Goal: Task Accomplishment & Management: Use online tool/utility

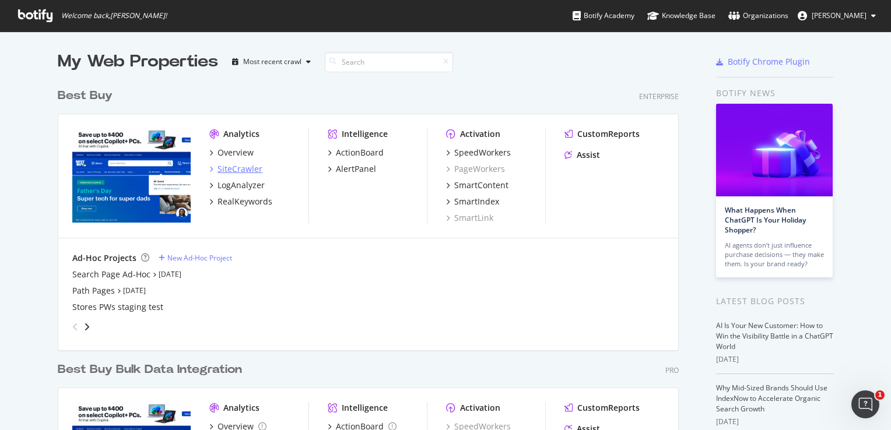
click at [218, 173] on div "SiteCrawler" at bounding box center [240, 169] width 45 height 12
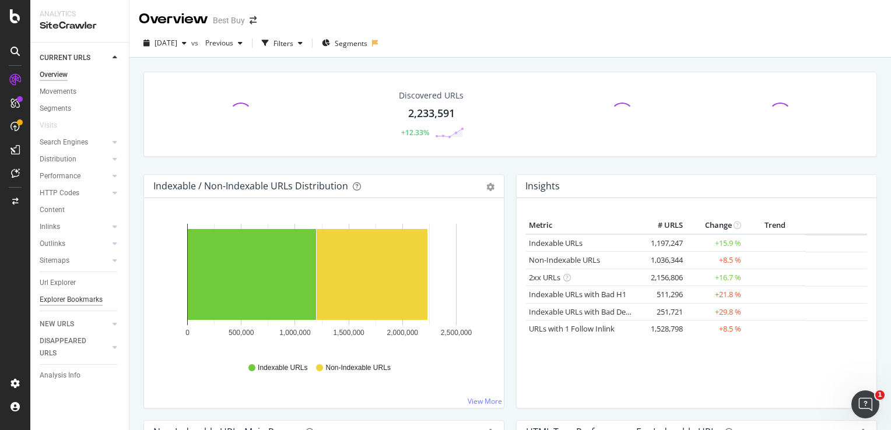
click at [51, 283] on div "Url Explorer" at bounding box center [58, 283] width 36 height 12
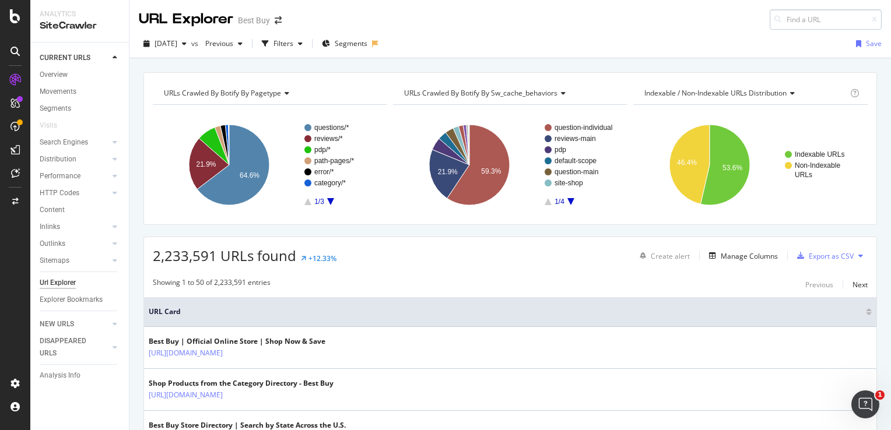
click at [809, 22] on input at bounding box center [826, 19] width 112 height 20
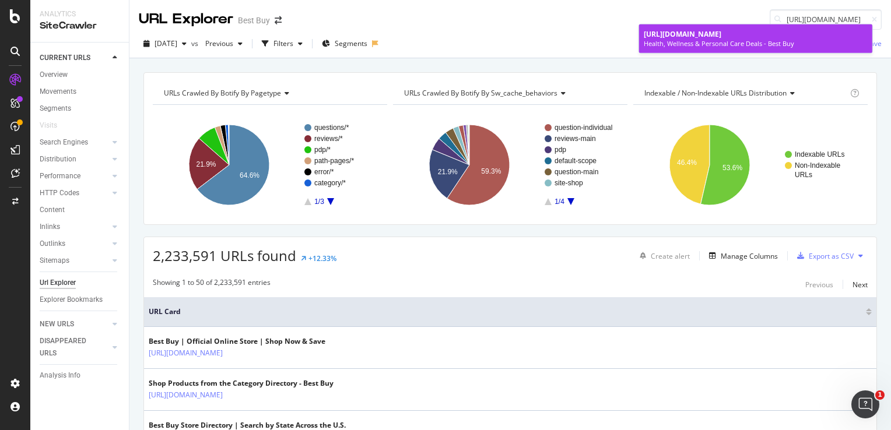
type input "[URL][DOMAIN_NAME]"
click at [721, 39] on span "[URL][DOMAIN_NAME]" at bounding box center [683, 34] width 78 height 10
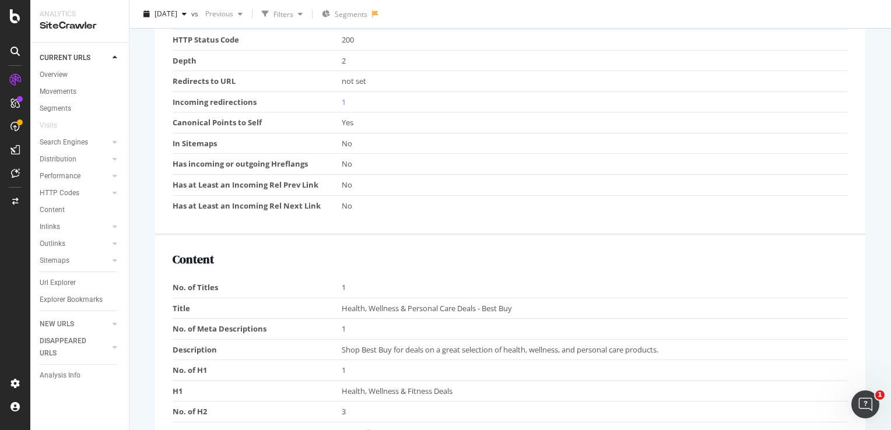
scroll to position [292, 0]
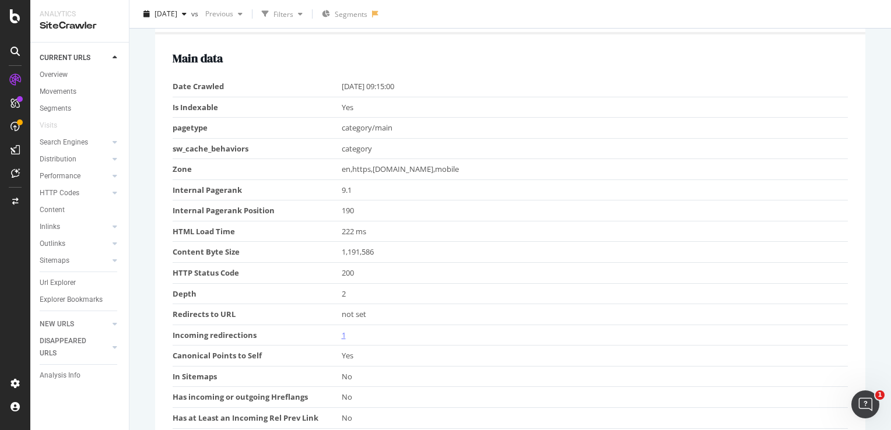
click at [343, 337] on link "1" at bounding box center [344, 335] width 4 height 10
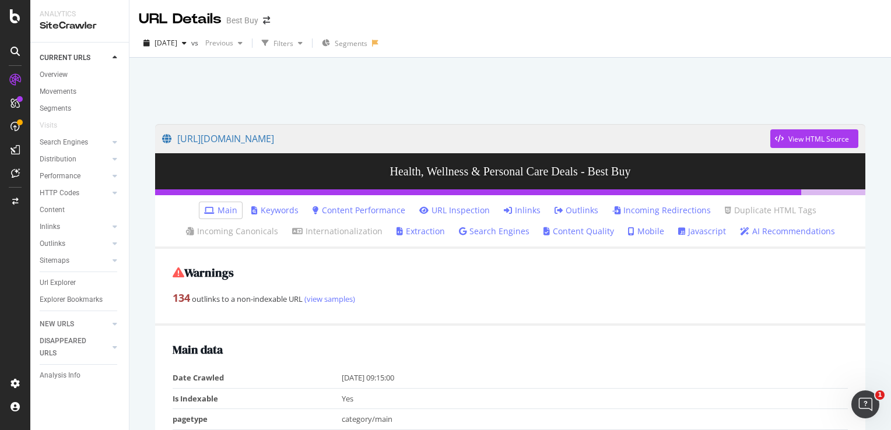
click at [517, 211] on link "Inlinks" at bounding box center [522, 211] width 37 height 12
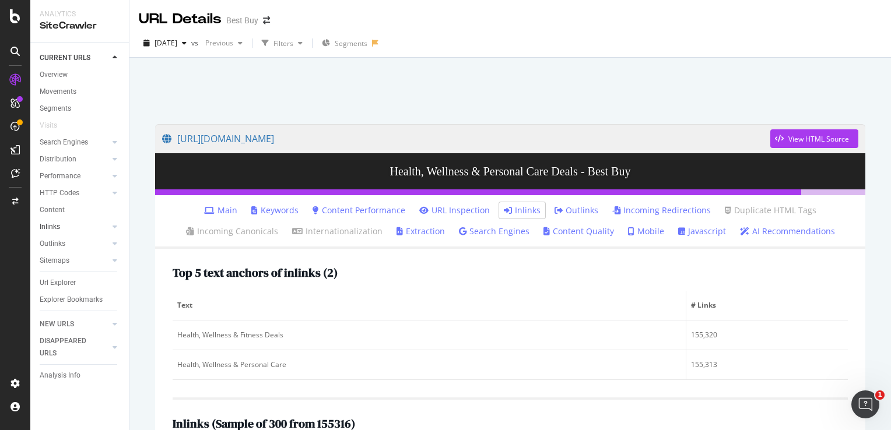
click at [69, 225] on link "Inlinks" at bounding box center [74, 227] width 69 height 12
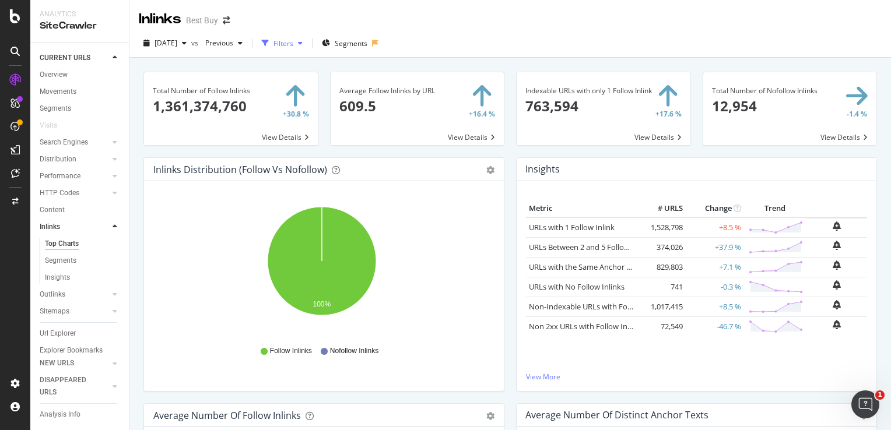
click at [293, 42] on div "Filters" at bounding box center [284, 43] width 20 height 10
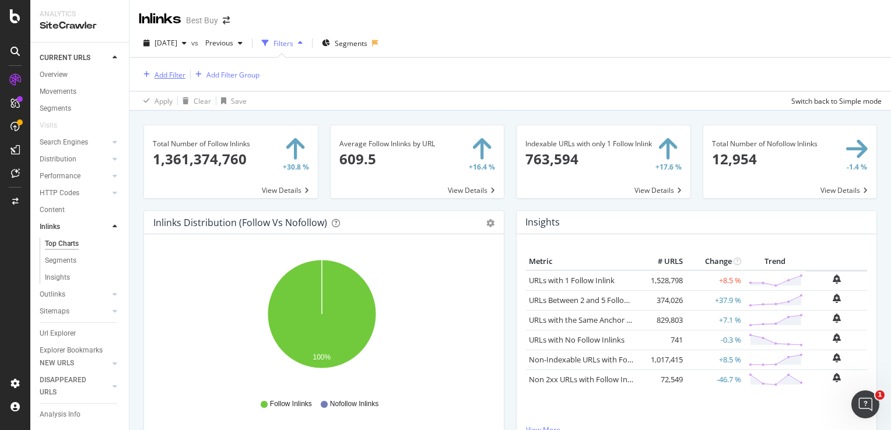
click at [171, 79] on div "Add Filter" at bounding box center [170, 75] width 31 height 10
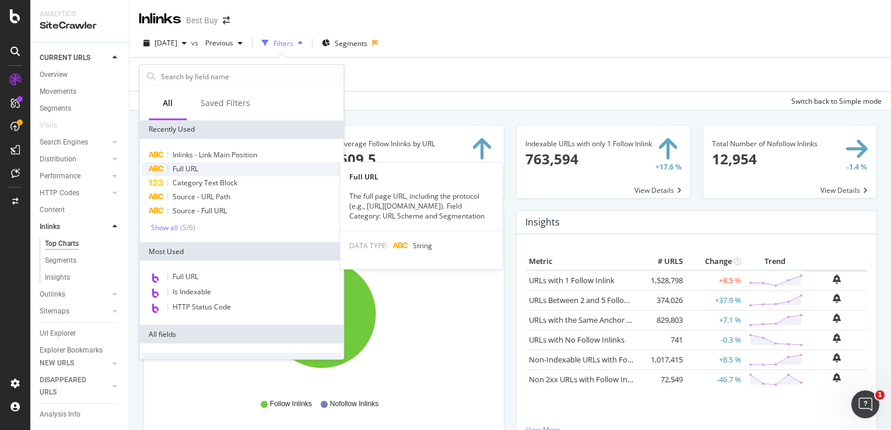
click at [193, 170] on span "Full URL" at bounding box center [186, 169] width 26 height 10
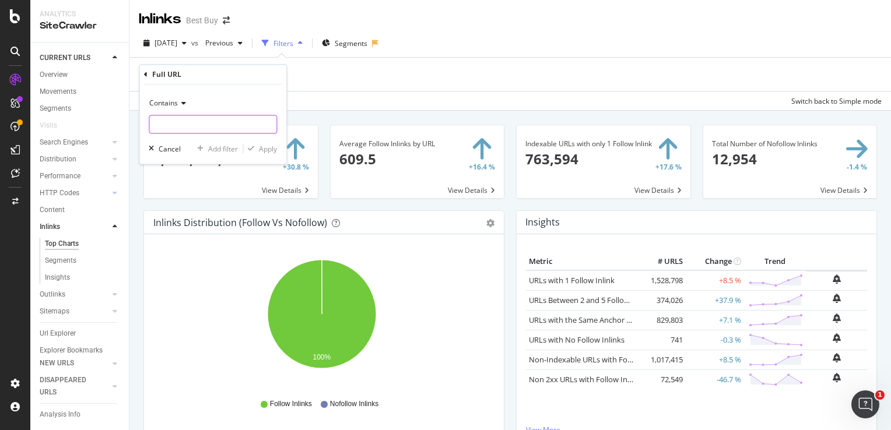
click at [228, 124] on input "text" at bounding box center [212, 124] width 127 height 19
paste input "[URL][DOMAIN_NAME]"
type input "[URL][DOMAIN_NAME]"
click at [259, 148] on div "Apply" at bounding box center [268, 149] width 18 height 10
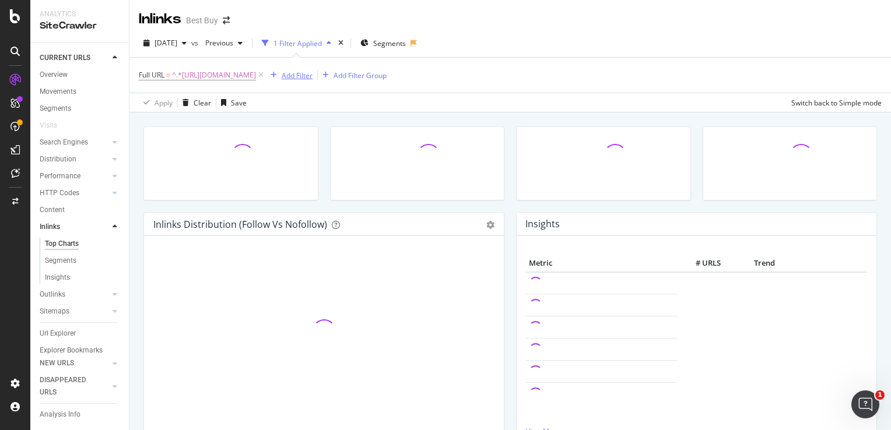
click at [313, 69] on div "Add Filter" at bounding box center [289, 75] width 47 height 13
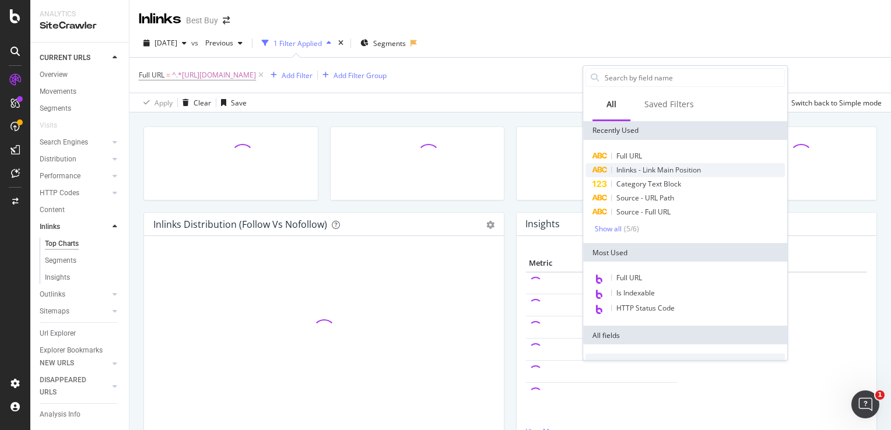
click at [656, 170] on span "Inlinks - Link Main Position" at bounding box center [658, 170] width 85 height 10
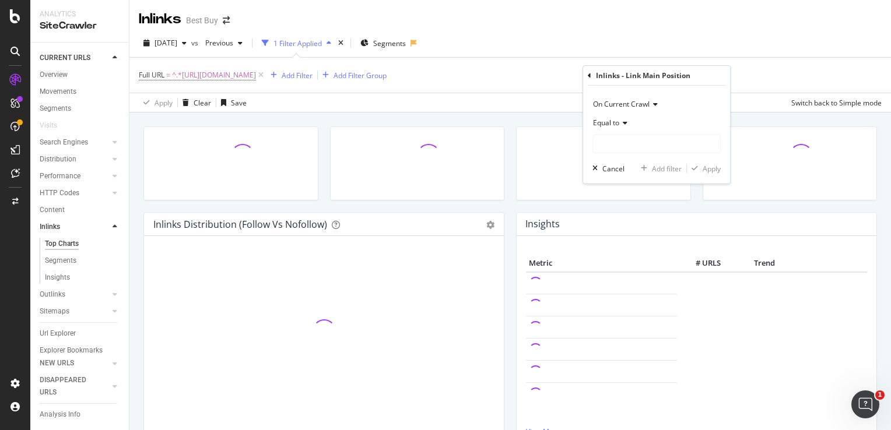
click at [622, 122] on icon at bounding box center [623, 123] width 8 height 7
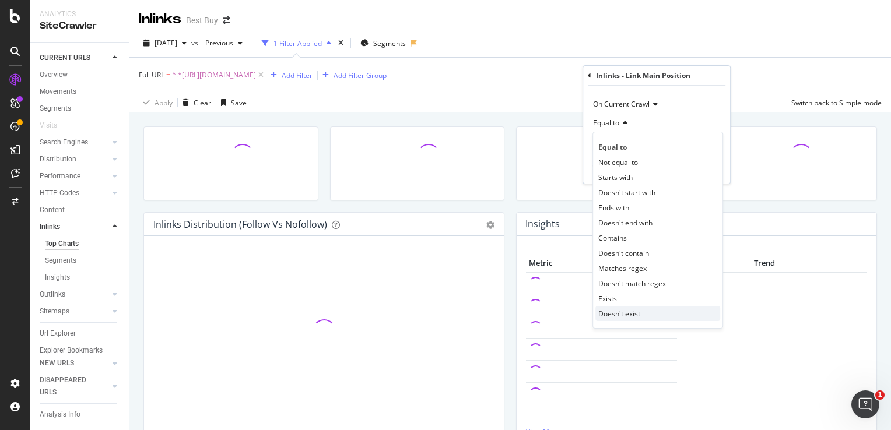
click at [630, 314] on span "Doesn't exist" at bounding box center [619, 314] width 42 height 10
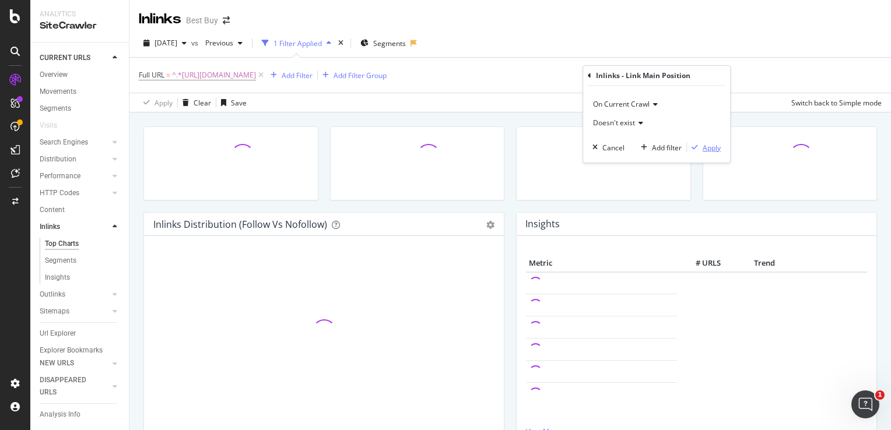
click at [703, 148] on div "Apply" at bounding box center [712, 148] width 18 height 10
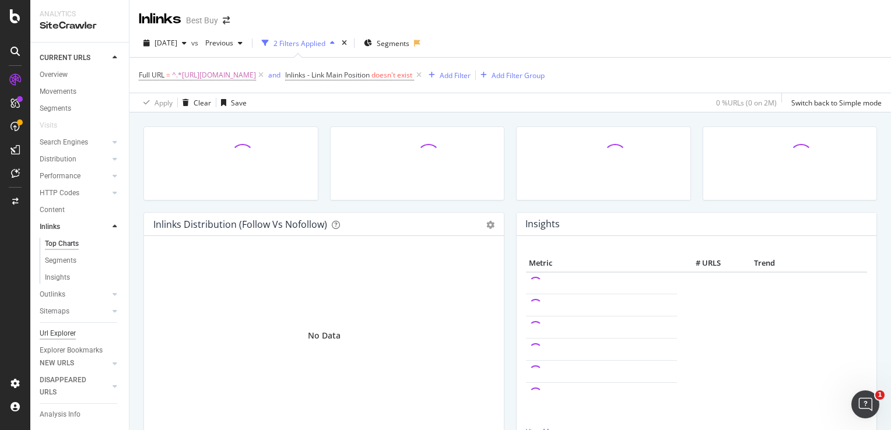
click at [58, 331] on div "Url Explorer" at bounding box center [58, 334] width 36 height 12
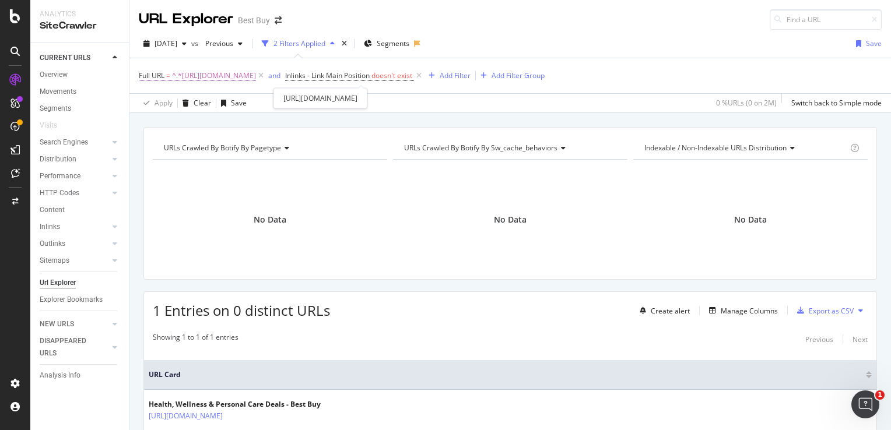
click at [256, 72] on span "^.*[URL][DOMAIN_NAME]" at bounding box center [214, 76] width 84 height 16
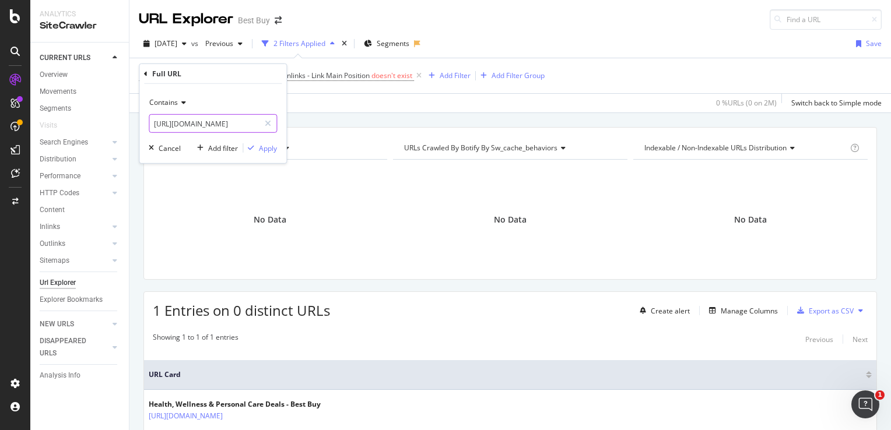
click at [243, 124] on input "[URL][DOMAIN_NAME]" at bounding box center [204, 123] width 110 height 19
type input "[URL][DOMAIN_NAME]"
click at [269, 150] on div "Apply" at bounding box center [268, 148] width 18 height 10
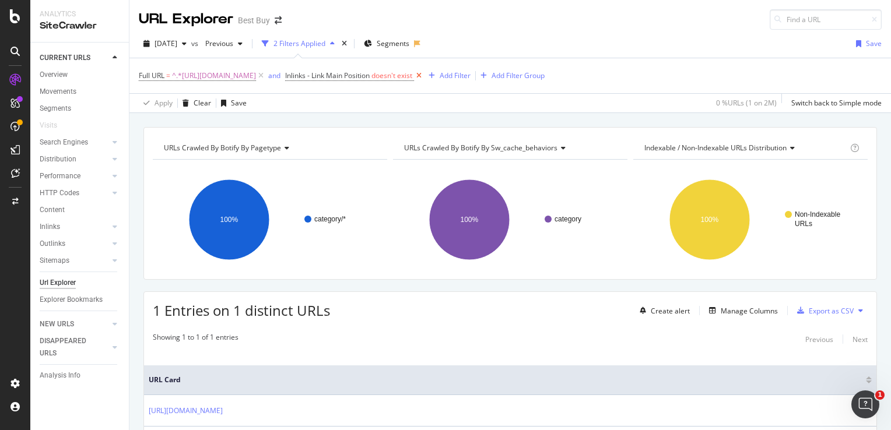
click at [424, 76] on icon at bounding box center [419, 76] width 10 height 12
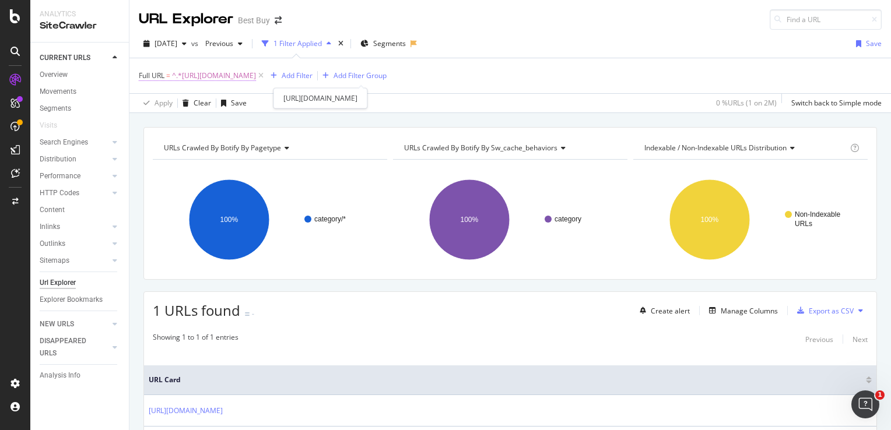
click at [147, 73] on span "Full URL" at bounding box center [152, 76] width 26 height 10
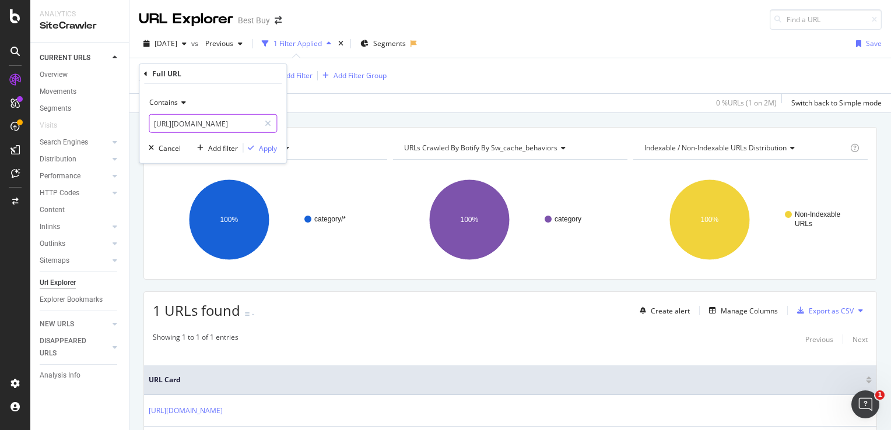
click at [240, 124] on input "[URL][DOMAIN_NAME]" at bounding box center [204, 123] width 110 height 19
click at [210, 120] on input "[URL][DOMAIN_NAME]" at bounding box center [204, 123] width 110 height 19
click at [215, 133] on div "Contains [URL][DOMAIN_NAME] Cancel Add filter Apply" at bounding box center [212, 123] width 147 height 79
click at [215, 125] on input "[URL][DOMAIN_NAME]" at bounding box center [204, 123] width 110 height 19
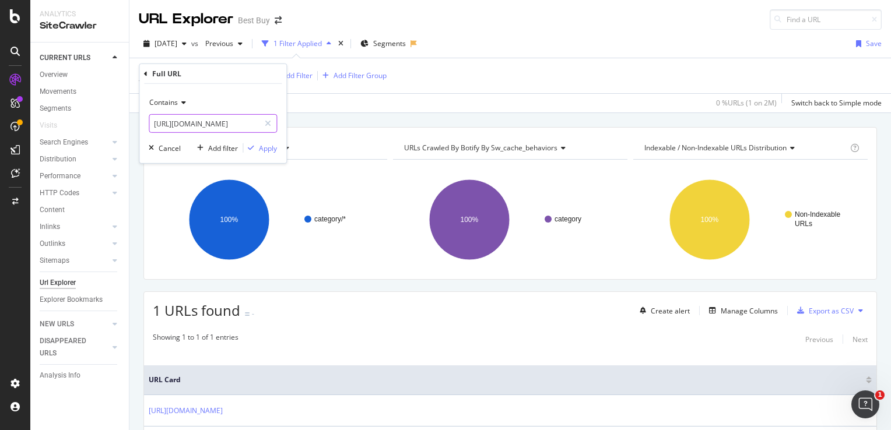
click at [215, 125] on input "[URL][DOMAIN_NAME]" at bounding box center [204, 123] width 110 height 19
click at [271, 148] on div "Apply" at bounding box center [268, 148] width 18 height 10
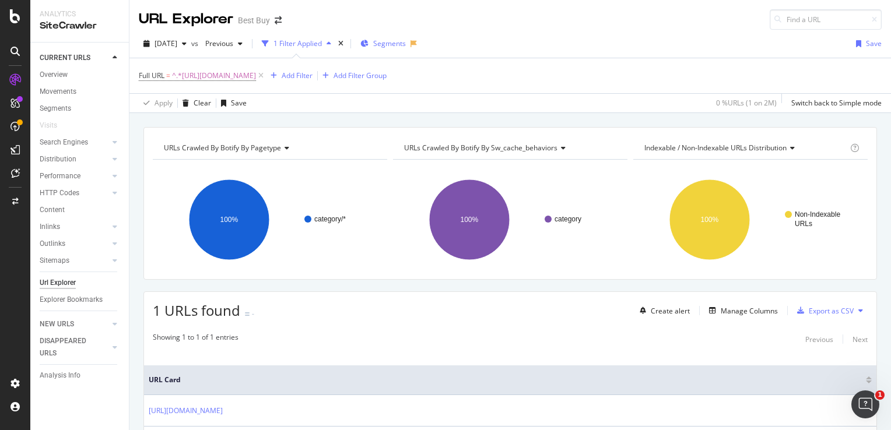
click at [411, 45] on button "Segments" at bounding box center [383, 43] width 55 height 19
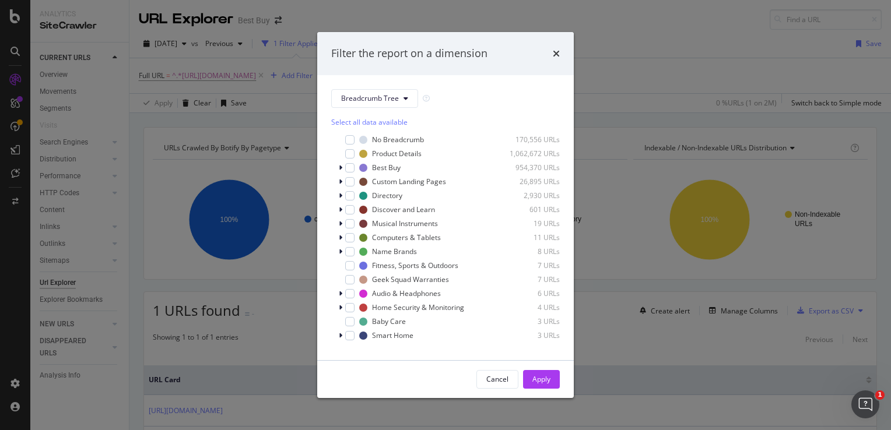
click at [544, 55] on div "Filter the report on a dimension" at bounding box center [445, 53] width 229 height 15
click at [555, 54] on icon "times" at bounding box center [556, 53] width 7 height 9
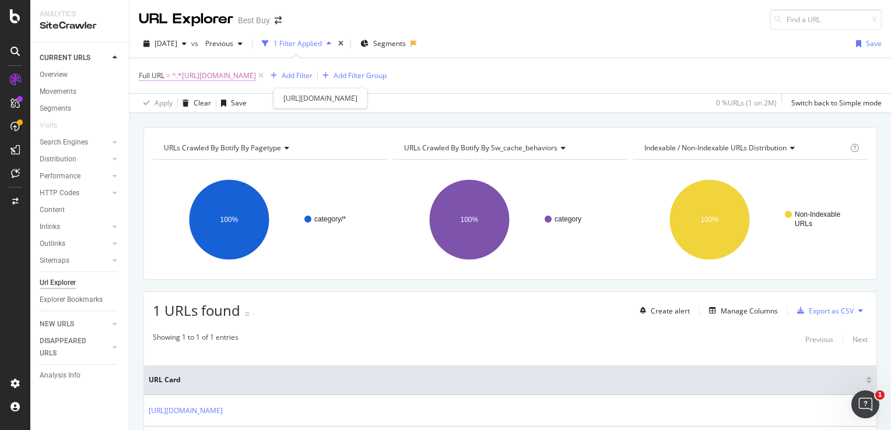
click at [256, 76] on span "^.*[URL][DOMAIN_NAME]" at bounding box center [214, 76] width 84 height 16
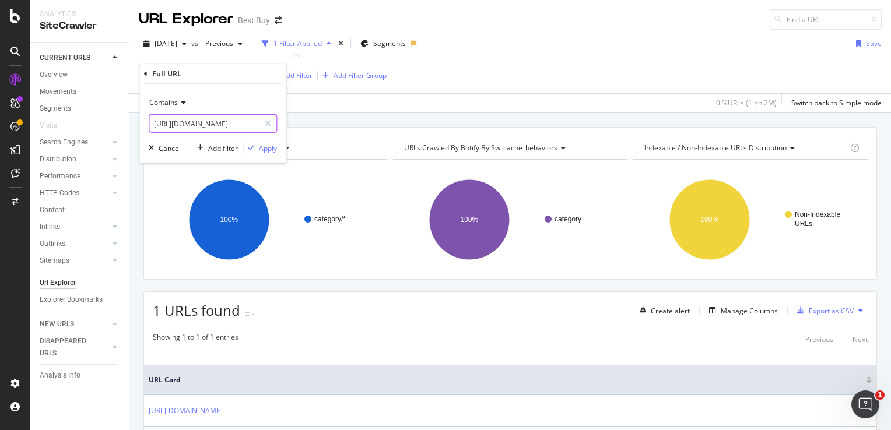
click at [226, 122] on input "[URL][DOMAIN_NAME]" at bounding box center [204, 123] width 110 height 19
paste input "pcmcat243800050005"
type input "pcmcat243800050005"
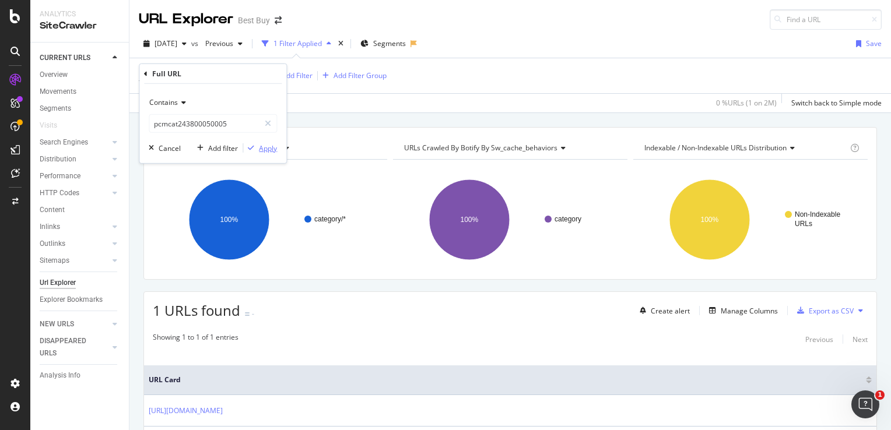
click at [265, 149] on div "Apply" at bounding box center [268, 148] width 18 height 10
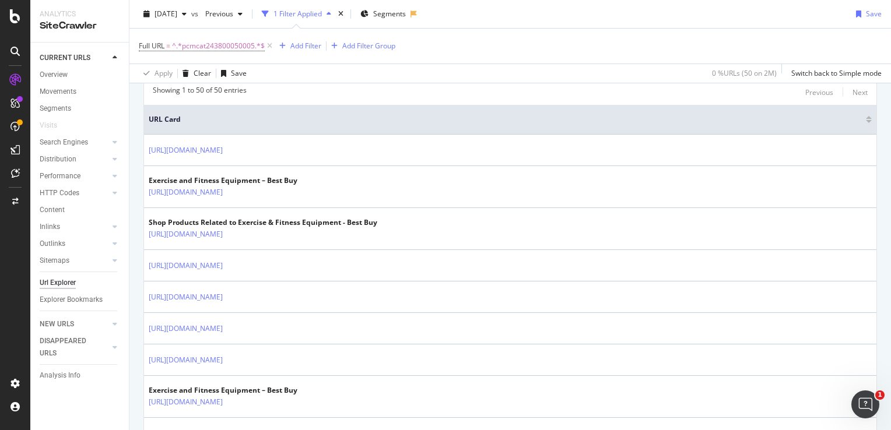
scroll to position [244, 0]
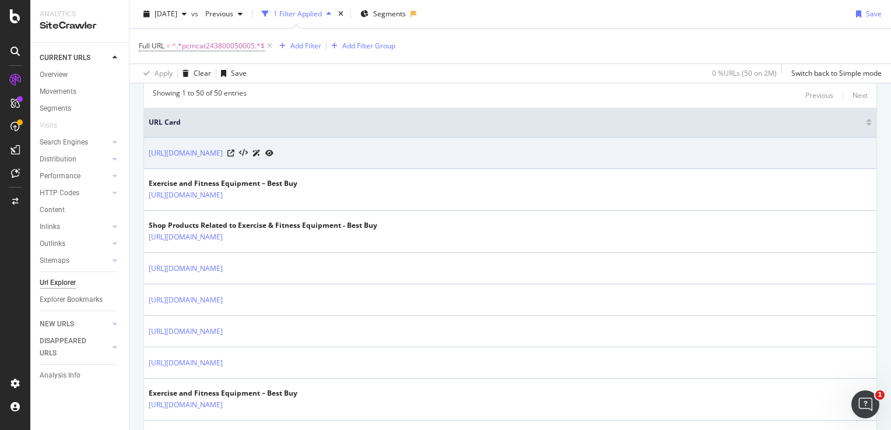
click at [680, 163] on td "[URL][DOMAIN_NAME]" at bounding box center [510, 153] width 733 height 31
click at [223, 155] on link "[URL][DOMAIN_NAME]" at bounding box center [186, 154] width 74 height 12
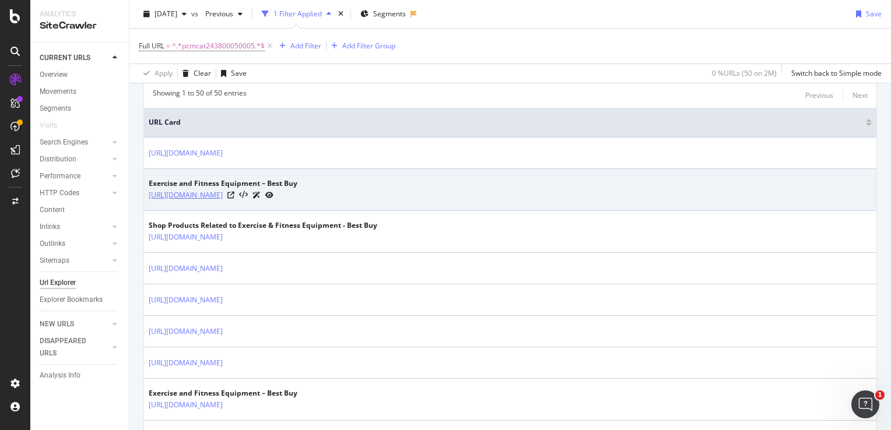
click at [223, 191] on link "[URL][DOMAIN_NAME]" at bounding box center [186, 196] width 74 height 12
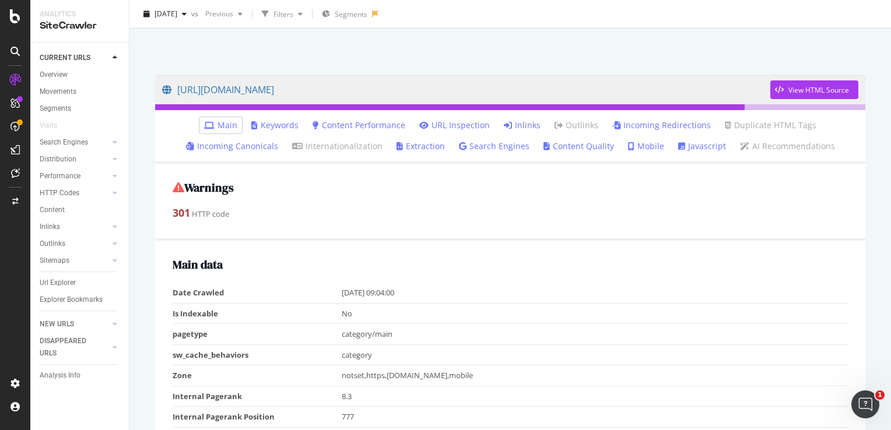
scroll to position [117, 0]
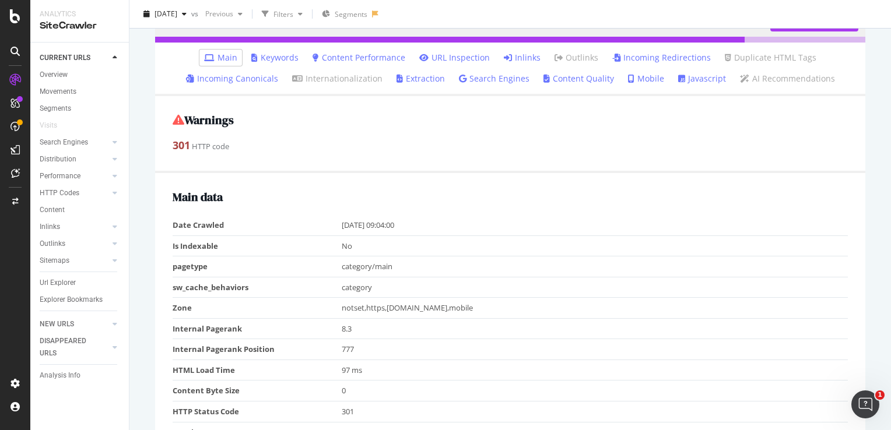
click at [513, 58] on link "Inlinks" at bounding box center [522, 58] width 37 height 12
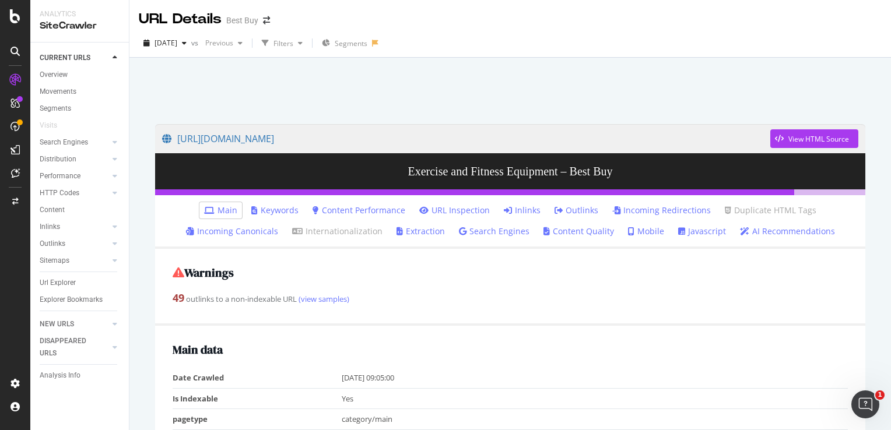
click at [516, 213] on link "Inlinks" at bounding box center [522, 211] width 37 height 12
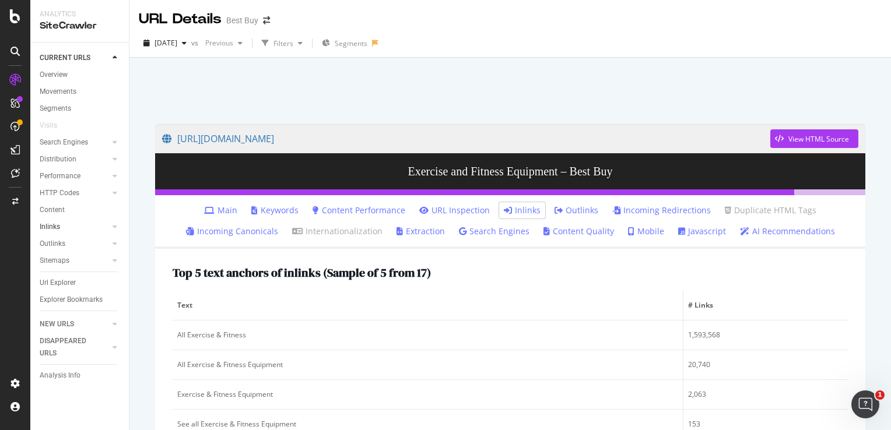
click at [61, 226] on link "Inlinks" at bounding box center [74, 227] width 69 height 12
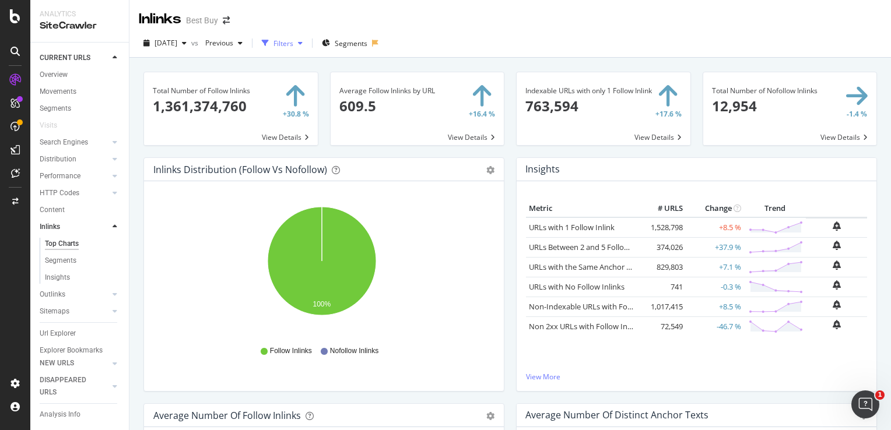
click at [293, 43] on div "Filters" at bounding box center [284, 43] width 20 height 10
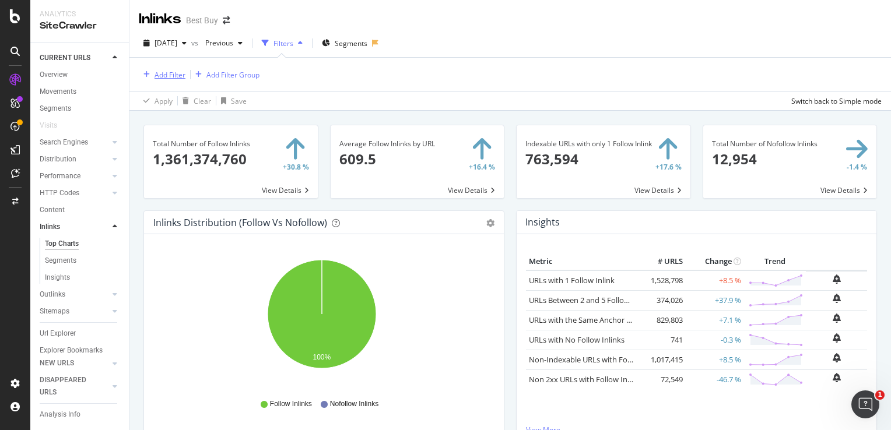
click at [167, 70] on div "Add Filter" at bounding box center [170, 75] width 31 height 10
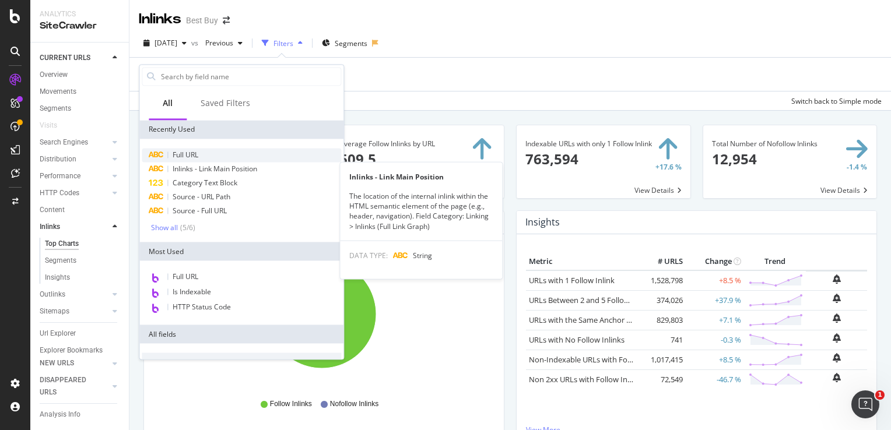
click at [207, 160] on div "Full URL" at bounding box center [241, 155] width 199 height 14
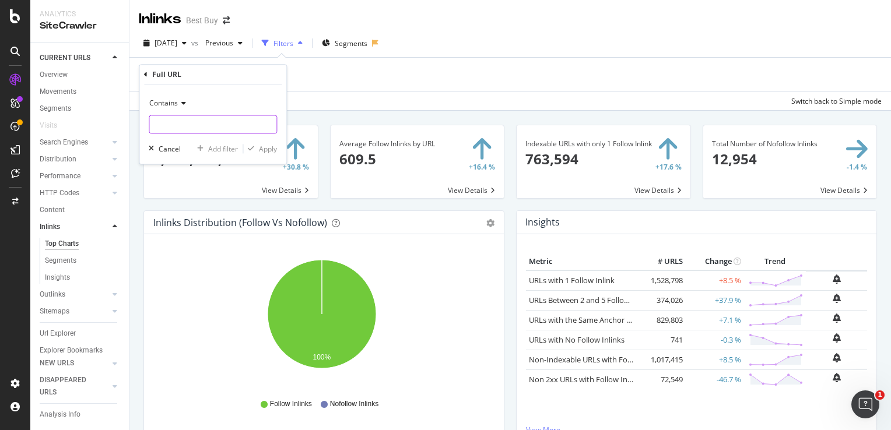
click at [236, 123] on input "text" at bounding box center [212, 124] width 127 height 19
paste input "https://preview.bestbuy.com/site/mobile-cell-phones/learn-about-pre-owned-phone…"
click at [211, 122] on input "https://preview.bestbuy.com/site/mobile-cell-phones/learn-about-pre-owned-phone…" at bounding box center [204, 124] width 110 height 19
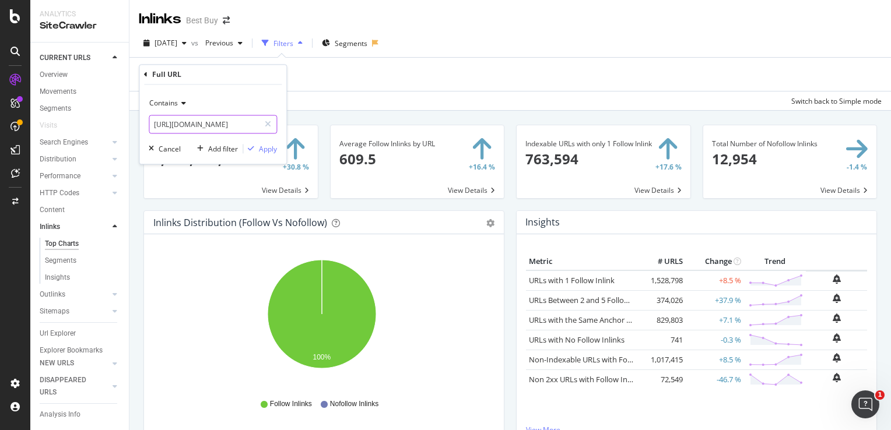
paste input "www.bestbuy.com/site/health-wellness/exercise-equipment/pcmcat243800050005.c?id…"
type input "[URL][DOMAIN_NAME]"
click at [264, 149] on div "Apply" at bounding box center [268, 149] width 18 height 10
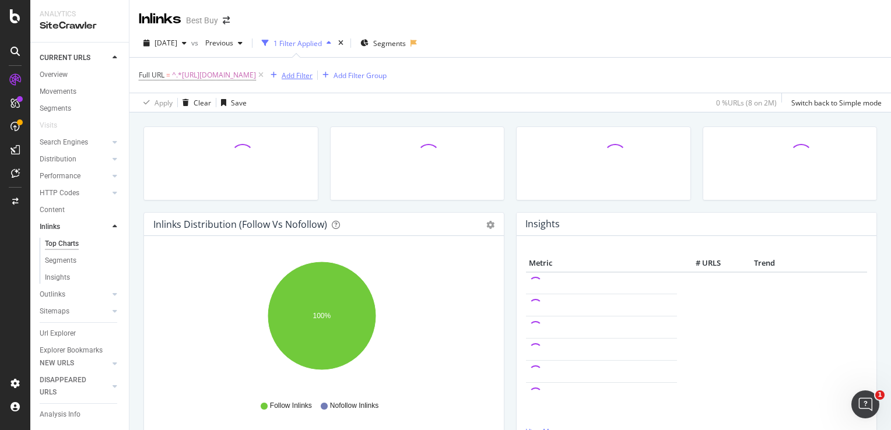
click at [313, 73] on div "Add Filter" at bounding box center [297, 76] width 31 height 10
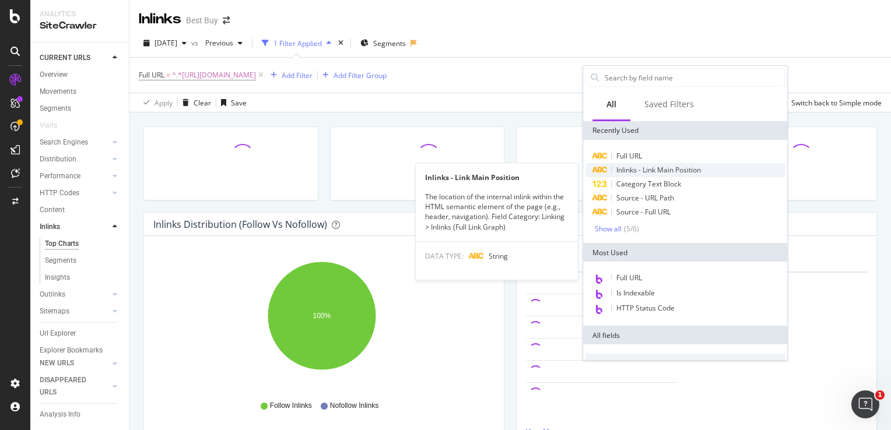
click at [677, 170] on span "Inlinks - Link Main Position" at bounding box center [658, 170] width 85 height 10
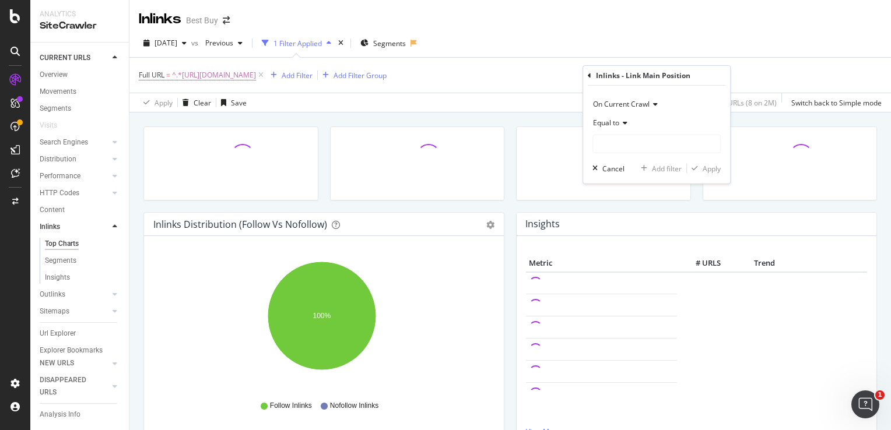
click at [632, 132] on div "Equal to" at bounding box center [657, 134] width 128 height 40
click at [628, 127] on div "Equal to" at bounding box center [657, 123] width 128 height 19
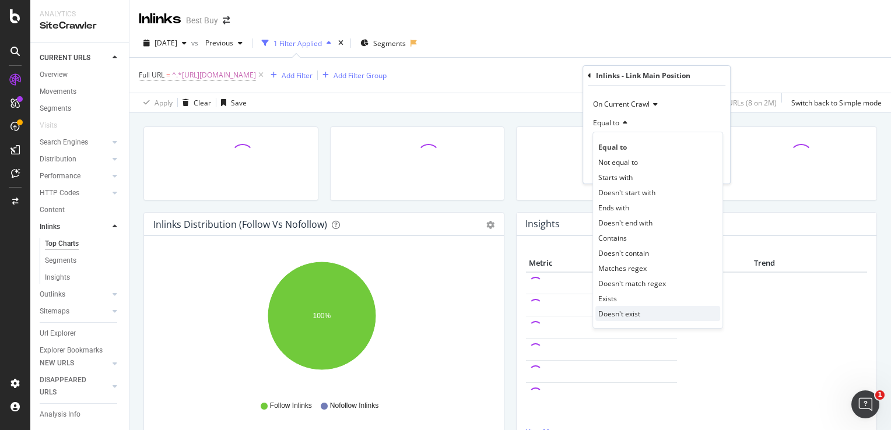
click at [630, 311] on span "Doesn't exist" at bounding box center [619, 314] width 42 height 10
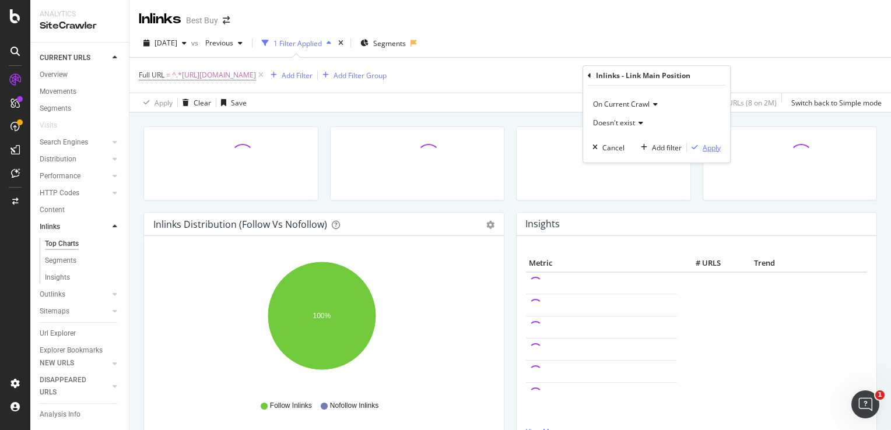
click at [713, 152] on div "Apply" at bounding box center [712, 148] width 18 height 10
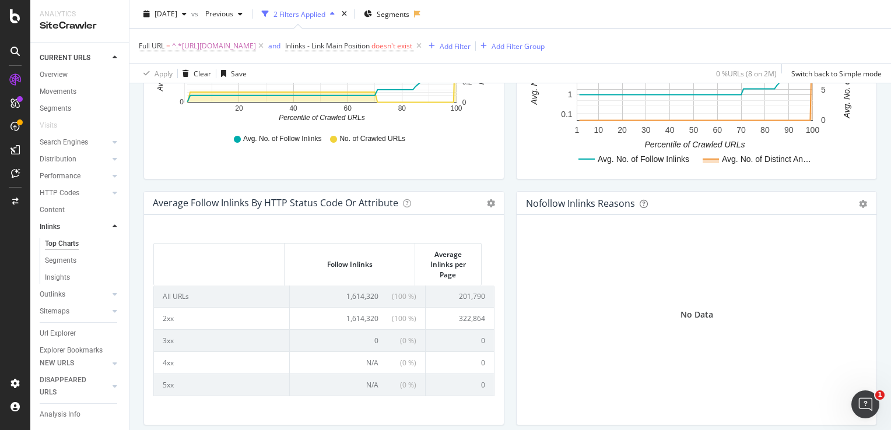
scroll to position [560, 0]
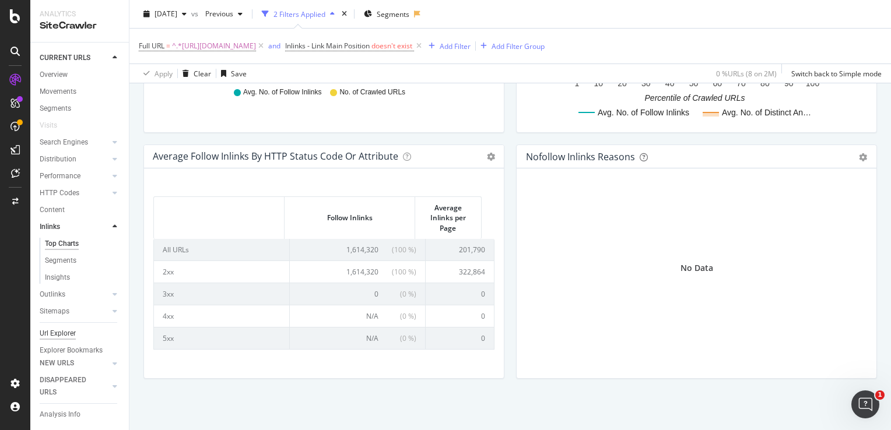
click at [55, 328] on div "Url Explorer" at bounding box center [58, 334] width 36 height 12
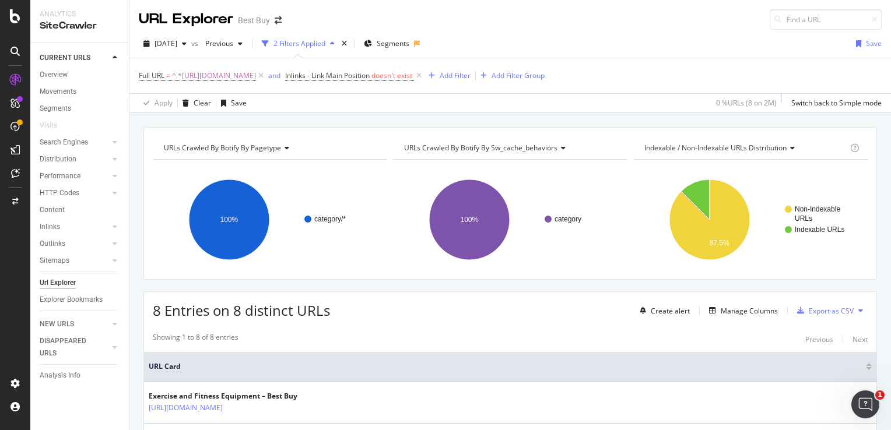
drag, startPoint x: 59, startPoint y: 226, endPoint x: 474, endPoint y: 349, distance: 432.4
click at [59, 226] on div "Inlinks" at bounding box center [50, 227] width 20 height 12
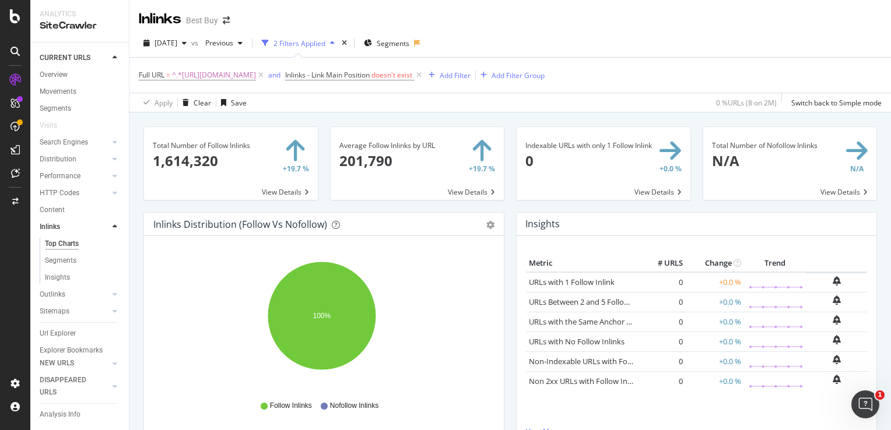
click at [282, 201] on div "Total Number of Follow Inlinks 1,614,320 +19.7 % View Details" at bounding box center [231, 170] width 187 height 86
click at [299, 191] on span at bounding box center [231, 163] width 174 height 73
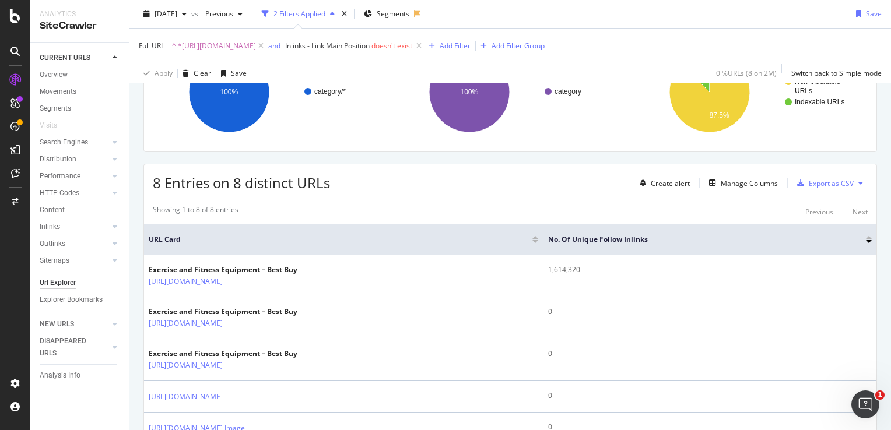
scroll to position [50, 0]
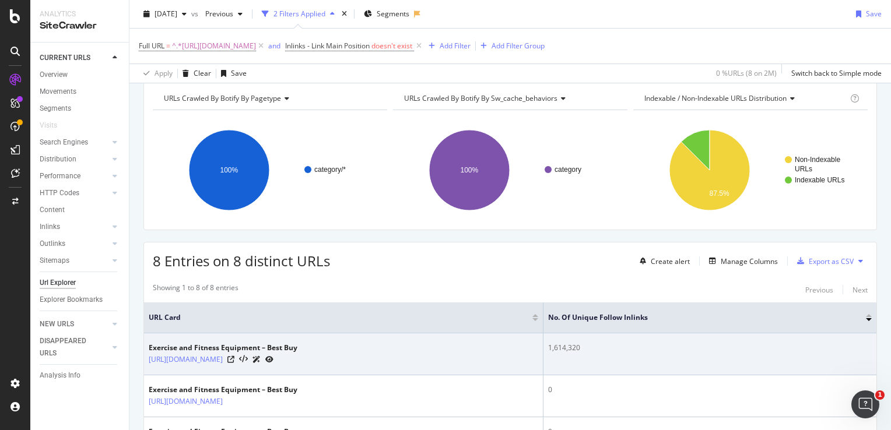
drag, startPoint x: 552, startPoint y: 355, endPoint x: 534, endPoint y: 356, distance: 18.1
drag, startPoint x: 534, startPoint y: 356, endPoint x: 542, endPoint y: 358, distance: 8.5
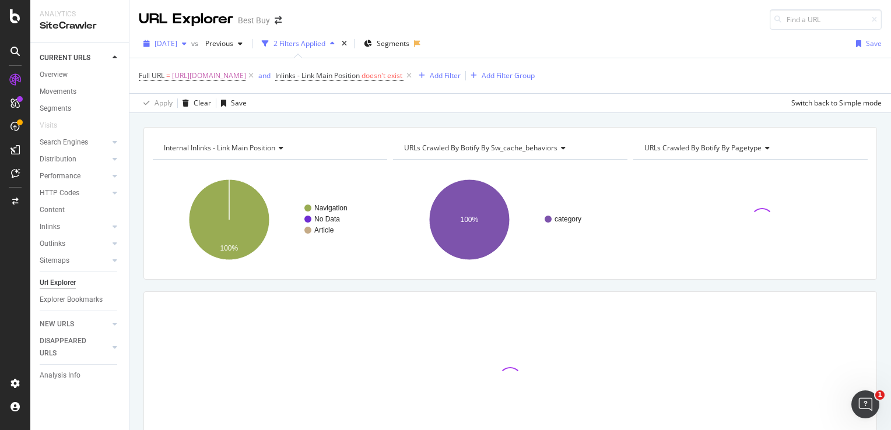
click at [177, 43] on span "2025 Jul. 29th" at bounding box center [166, 43] width 23 height 10
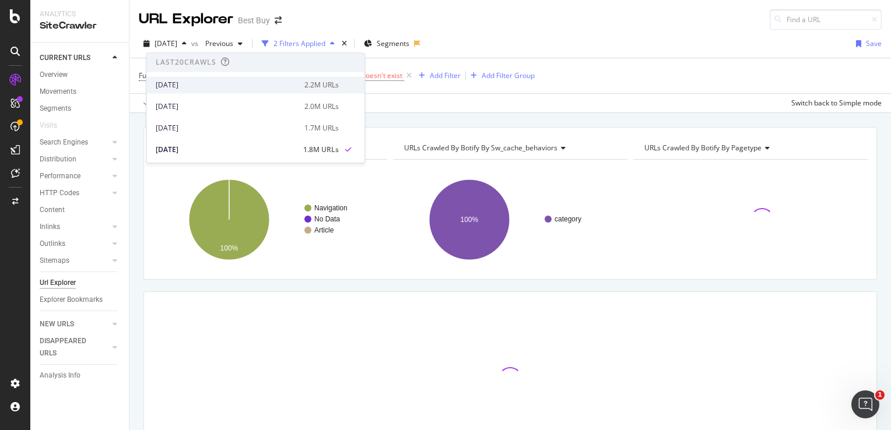
click at [214, 78] on div "2025 Aug. 19th 2.2M URLs" at bounding box center [255, 84] width 218 height 17
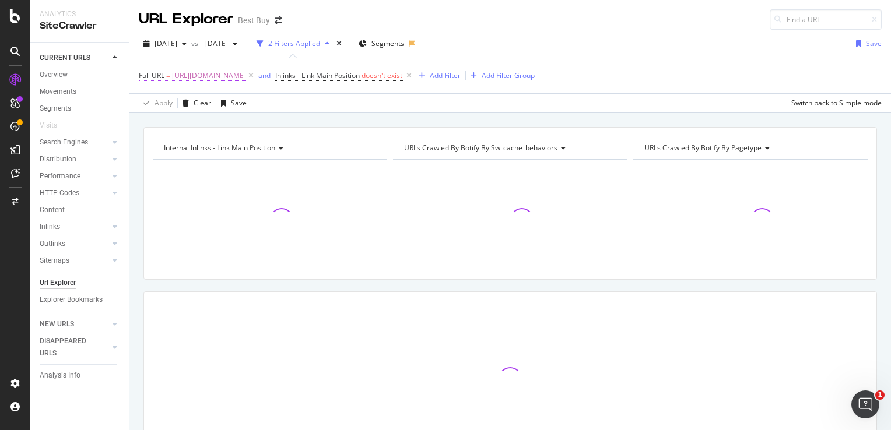
click at [246, 76] on span "https://www.bestbuy.com/site/ipad-tablets-ereaders/ipad/pcmcat209000050007.c?id…" at bounding box center [209, 76] width 74 height 16
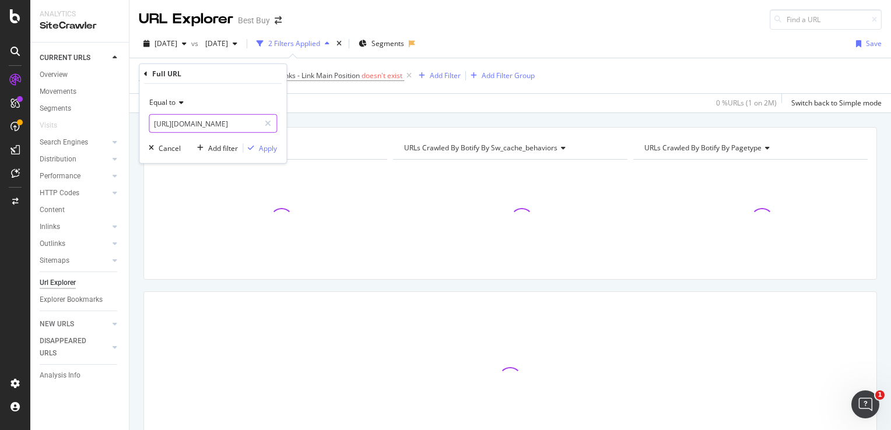
click at [250, 119] on input "https://www.bestbuy.com/site/ipad-tablets-ereaders/ipad/pcmcat209000050007.c?id…" at bounding box center [204, 123] width 110 height 19
paste input "health-wellness/exercise-equipment/pcmcat243800050005.c?id=pcmcat243800050005"
type input "[URL][DOMAIN_NAME]"
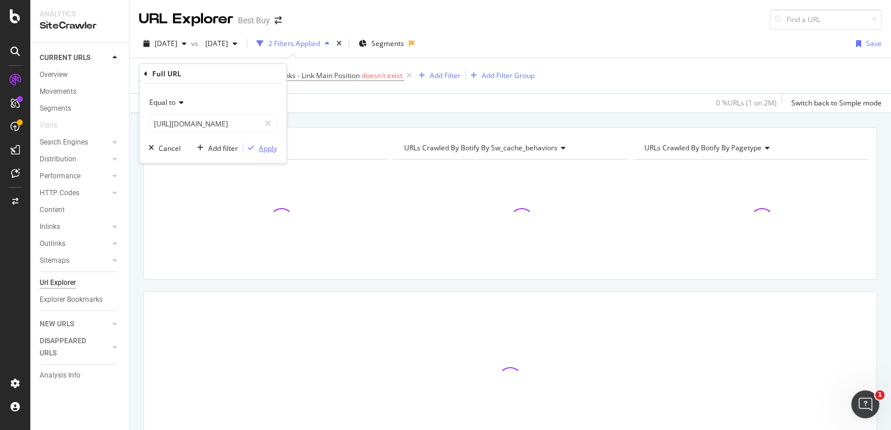
scroll to position [0, 0]
click at [277, 146] on div "Apply" at bounding box center [268, 148] width 18 height 10
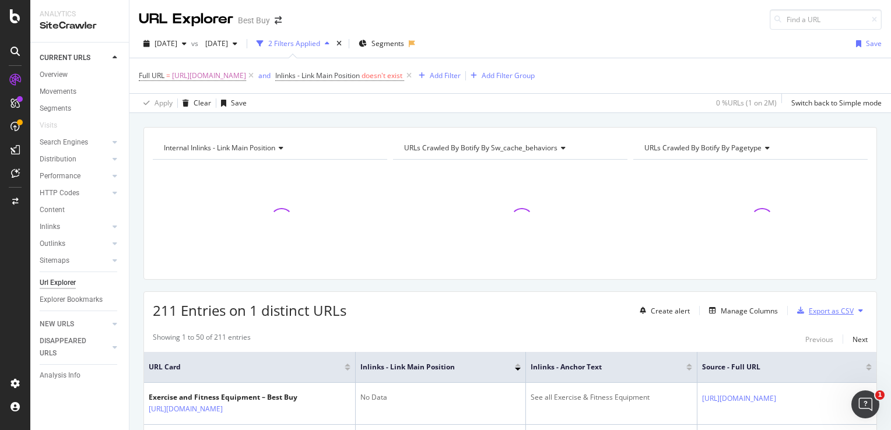
click at [834, 309] on div "Export as CSV" at bounding box center [831, 311] width 45 height 10
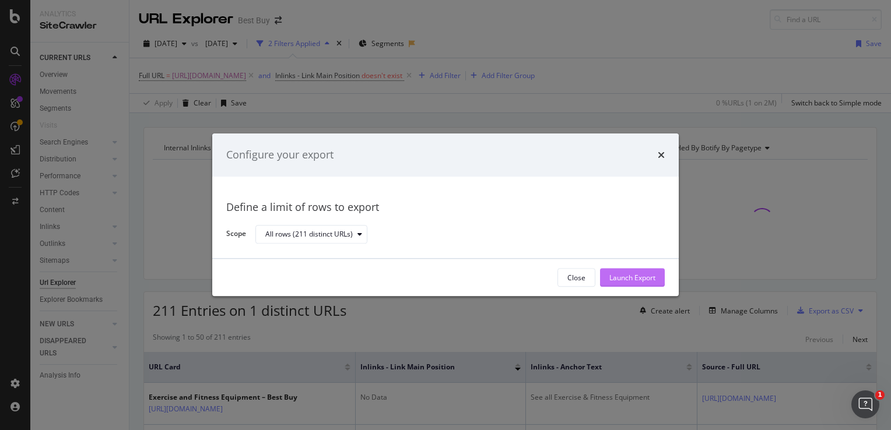
click at [653, 282] on div "Launch Export" at bounding box center [632, 278] width 46 height 10
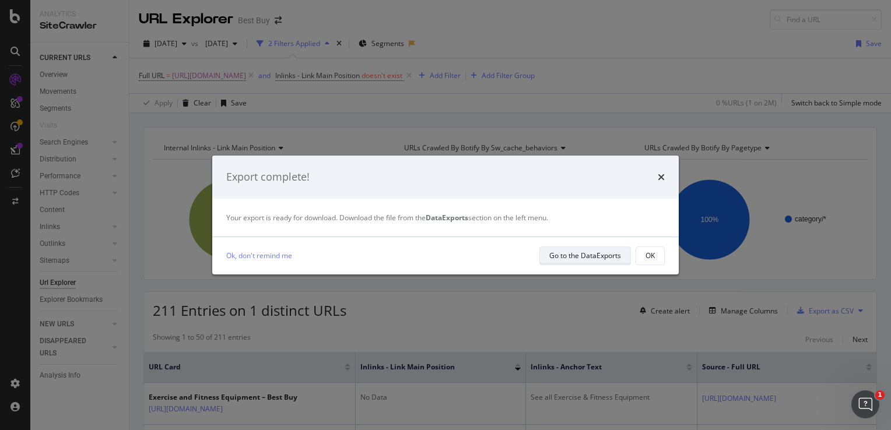
click at [587, 255] on div "Go to the DataExports" at bounding box center [585, 256] width 72 height 10
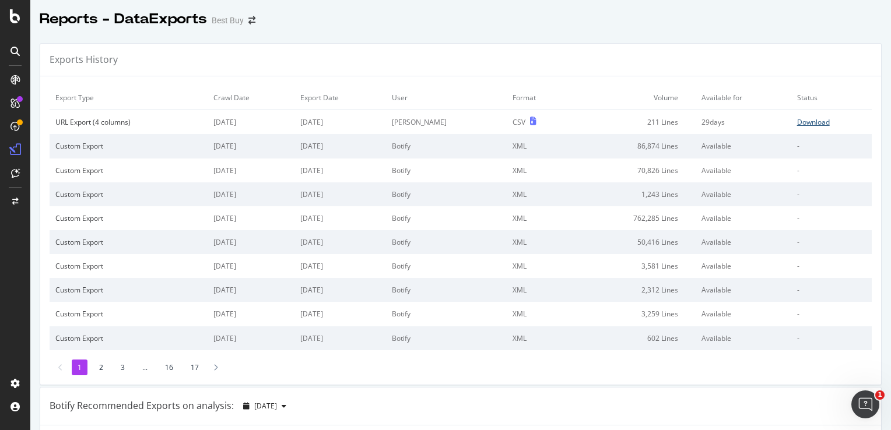
click at [805, 121] on div "Download" at bounding box center [813, 122] width 33 height 10
click at [855, 19] on div "Reports - DataExports Best Buy" at bounding box center [460, 14] width 861 height 29
